Goal: Find contact information: Find contact information

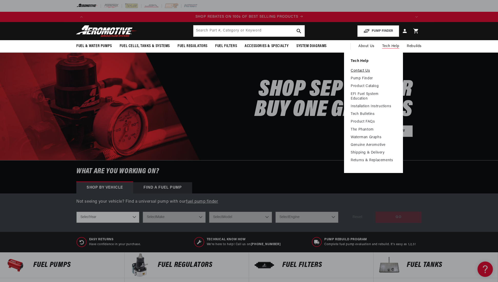
scroll to position [0, 650]
click at [361, 71] on link "Contact Us" at bounding box center [374, 71] width 46 height 5
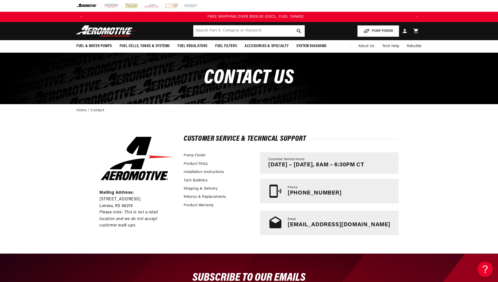
scroll to position [0, 975]
click at [79, 110] on link "Home" at bounding box center [81, 111] width 10 height 6
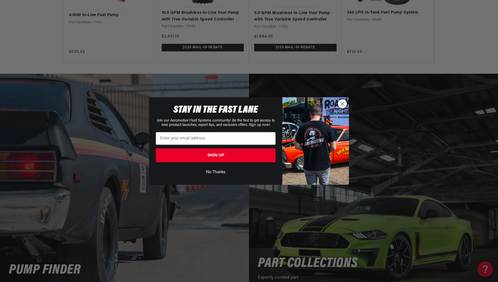
click at [212, 175] on button "No Thanks" at bounding box center [216, 173] width 120 height 10
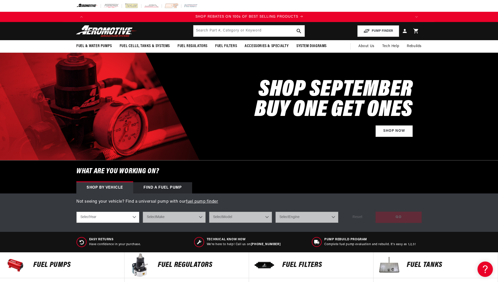
scroll to position [0, 650]
